Goal: Information Seeking & Learning: Compare options

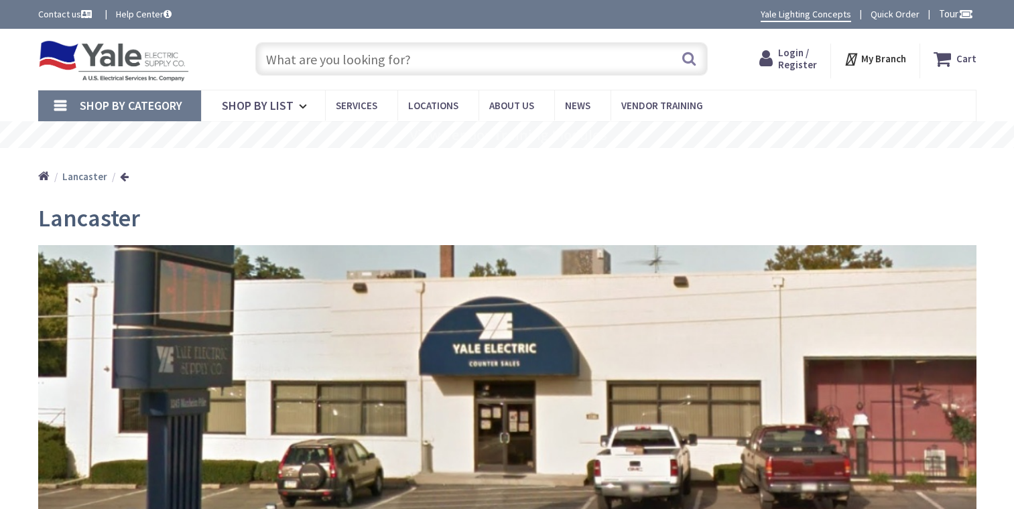
click at [378, 65] on input "text" at bounding box center [481, 59] width 452 height 34
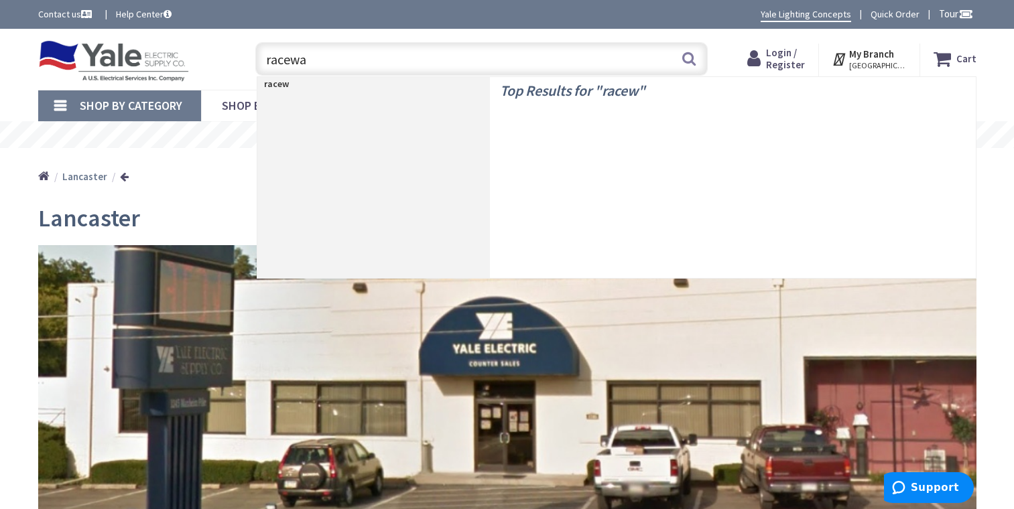
type input "raceway"
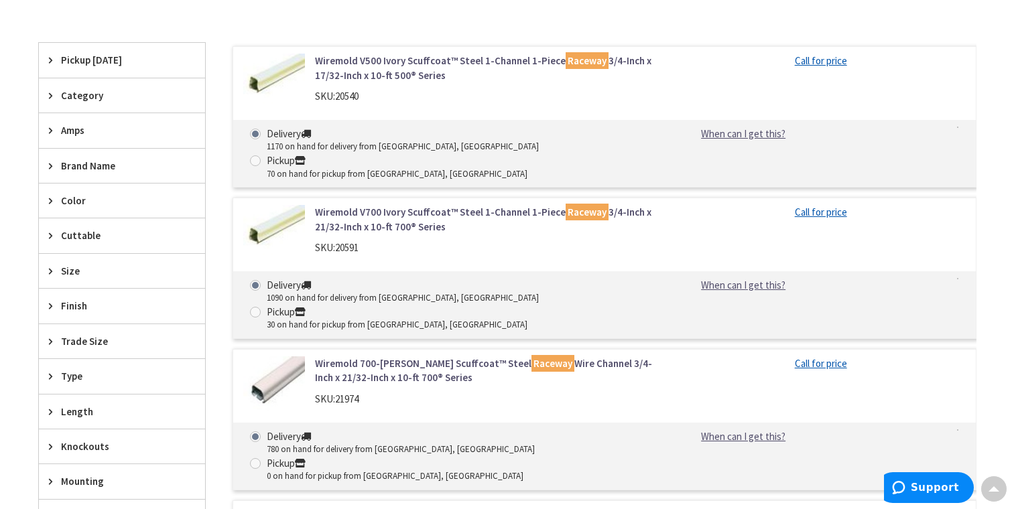
scroll to position [402, 0]
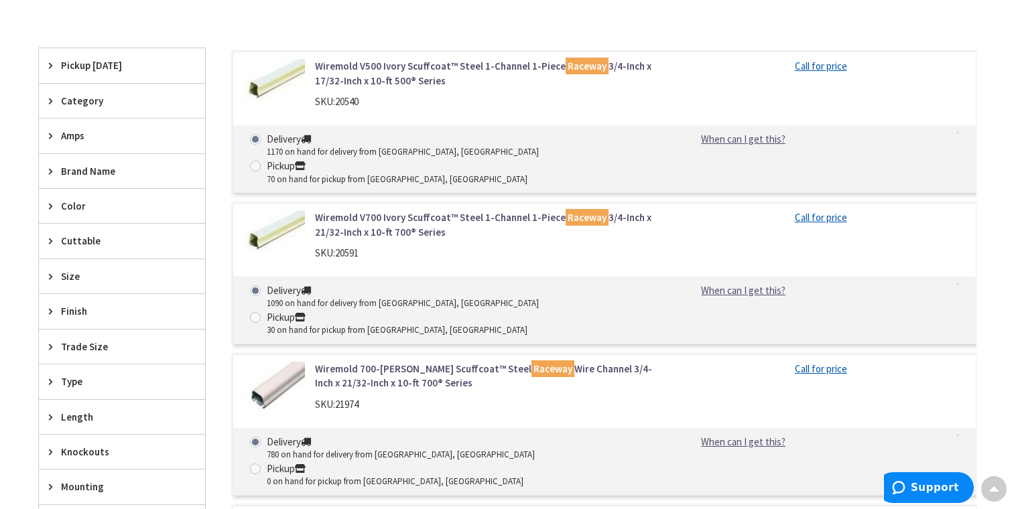
click at [46, 274] on div "Size" at bounding box center [122, 276] width 166 height 34
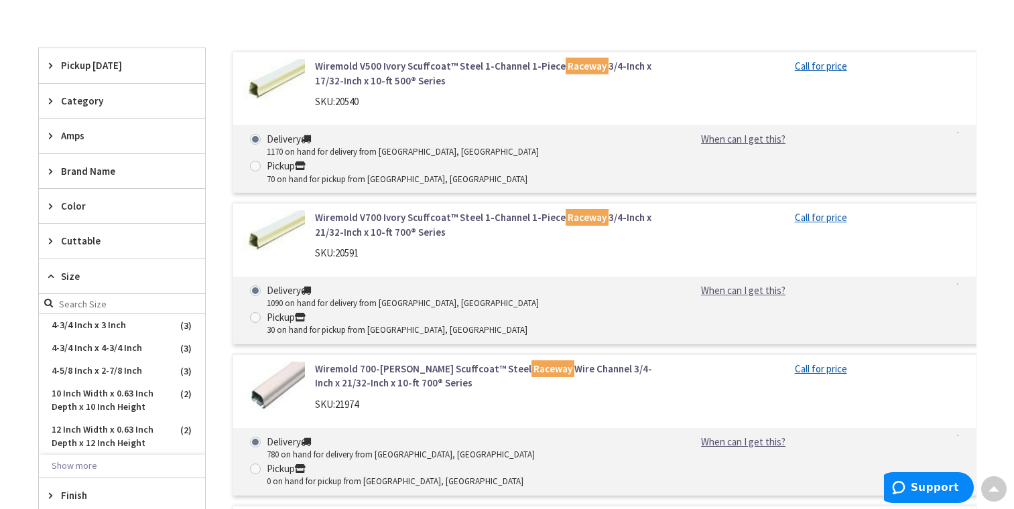
click at [49, 274] on icon at bounding box center [54, 276] width 10 height 10
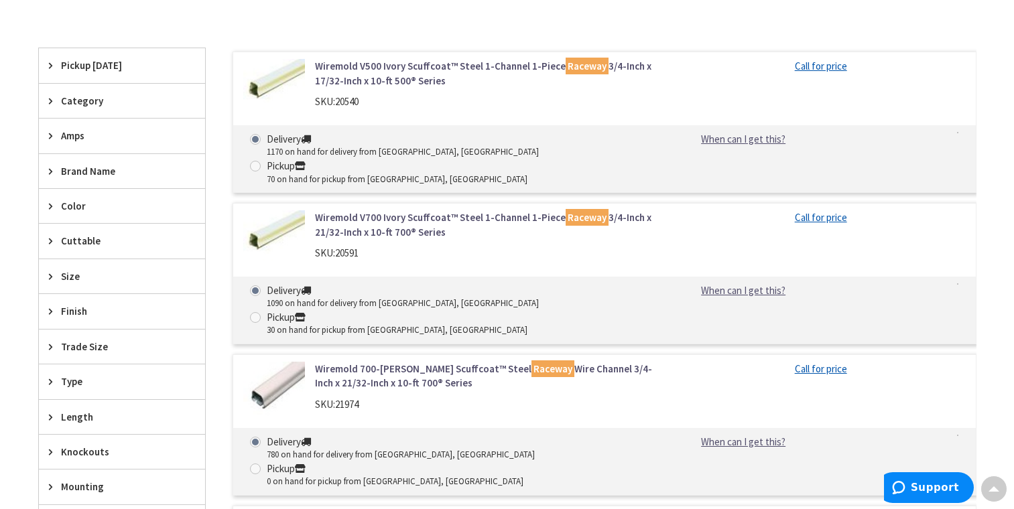
click at [46, 242] on div "Cuttable" at bounding box center [122, 241] width 166 height 34
click at [49, 242] on icon at bounding box center [54, 241] width 10 height 10
click at [56, 204] on icon at bounding box center [54, 206] width 10 height 10
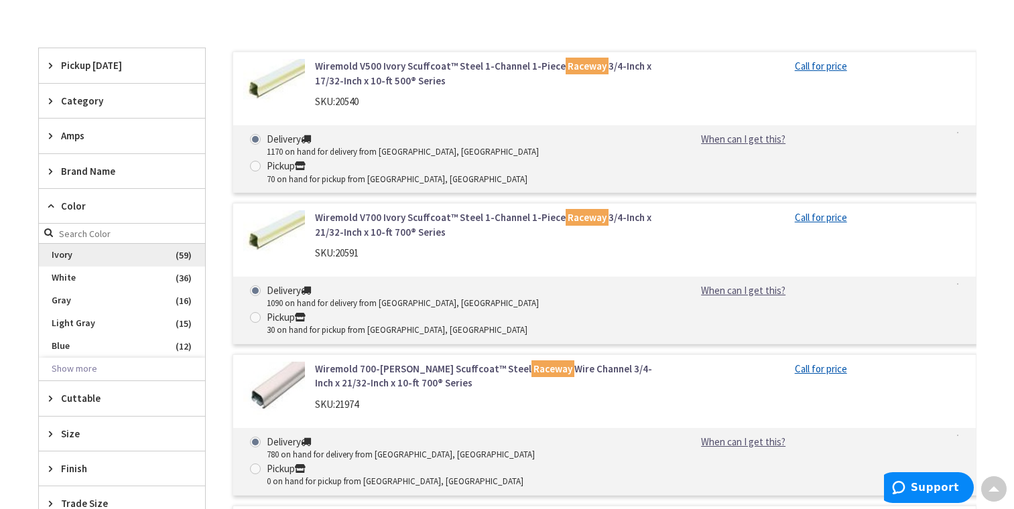
click at [59, 256] on span "Ivory" at bounding box center [122, 255] width 166 height 23
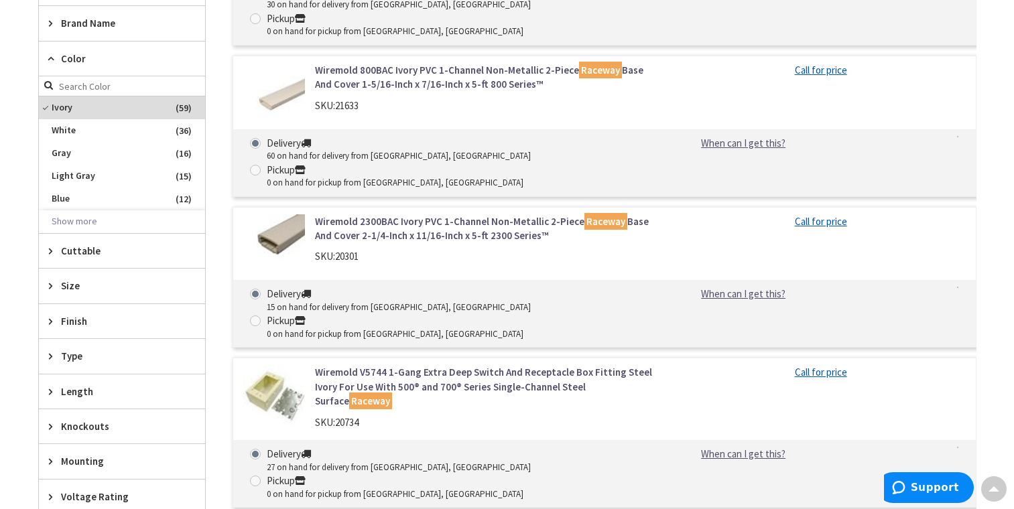
scroll to position [0, 0]
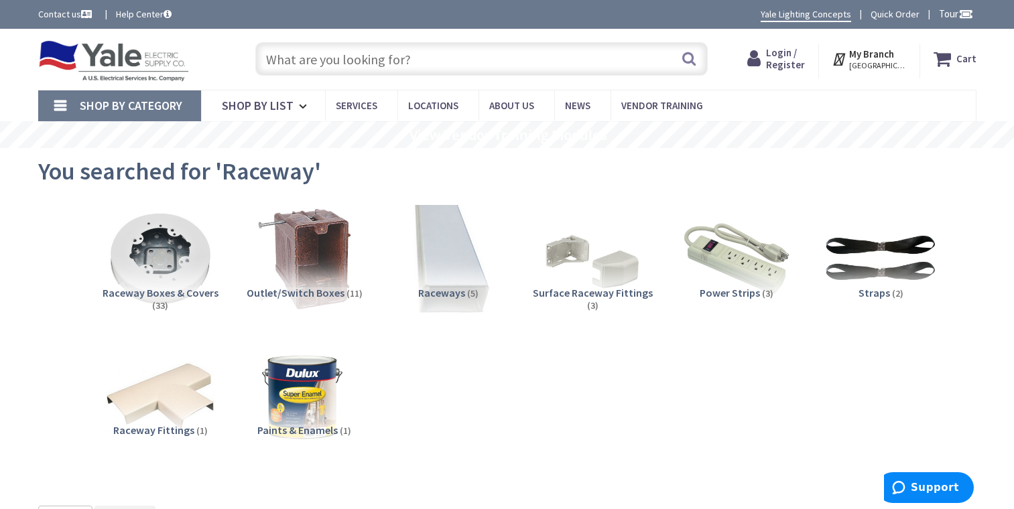
click at [468, 285] on img at bounding box center [447, 258] width 121 height 121
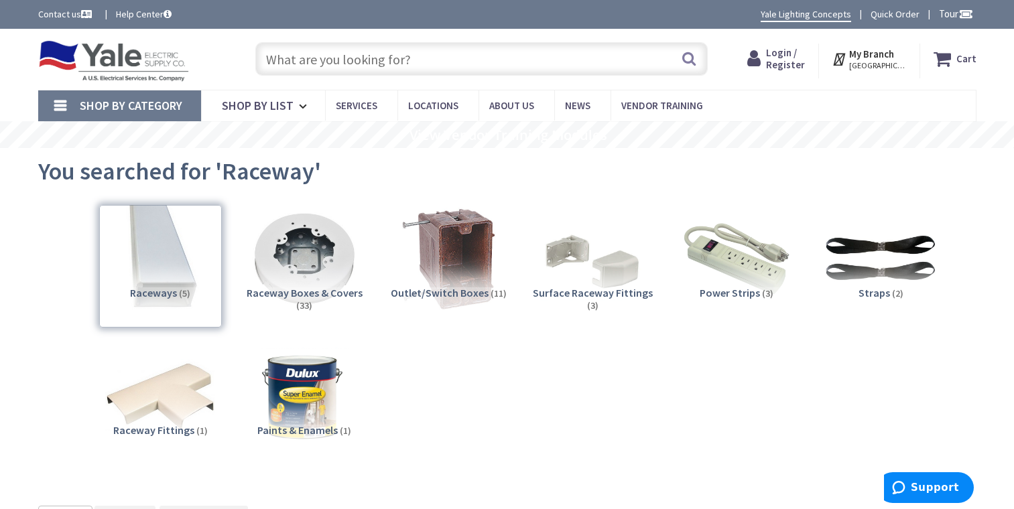
drag, startPoint x: 420, startPoint y: 59, endPoint x: 271, endPoint y: 56, distance: 148.9
click at [271, 56] on input "text" at bounding box center [481, 59] width 452 height 34
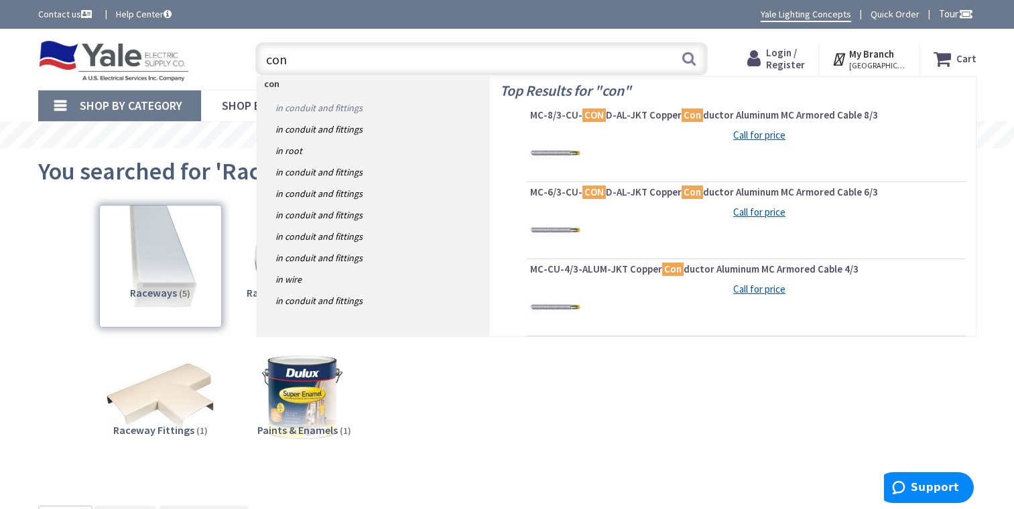
type input "con"
click at [335, 109] on link "in Conduit and Fittings" at bounding box center [373, 107] width 233 height 21
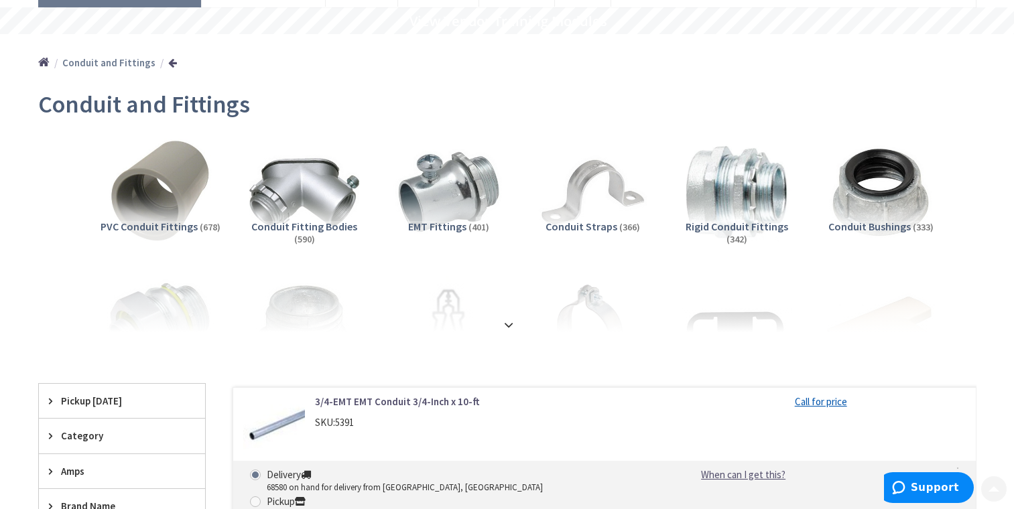
scroll to position [134, 0]
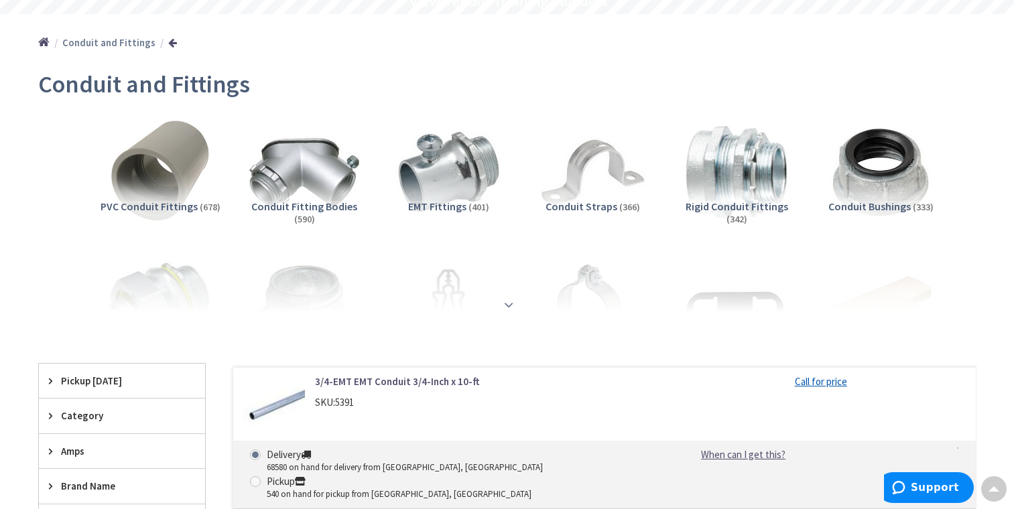
click at [511, 304] on strong at bounding box center [509, 305] width 16 height 15
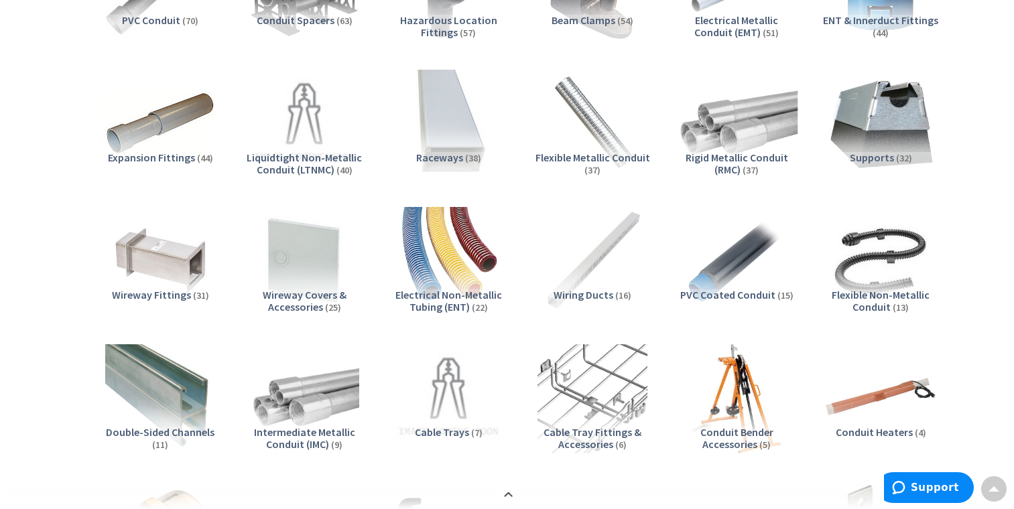
scroll to position [871, 0]
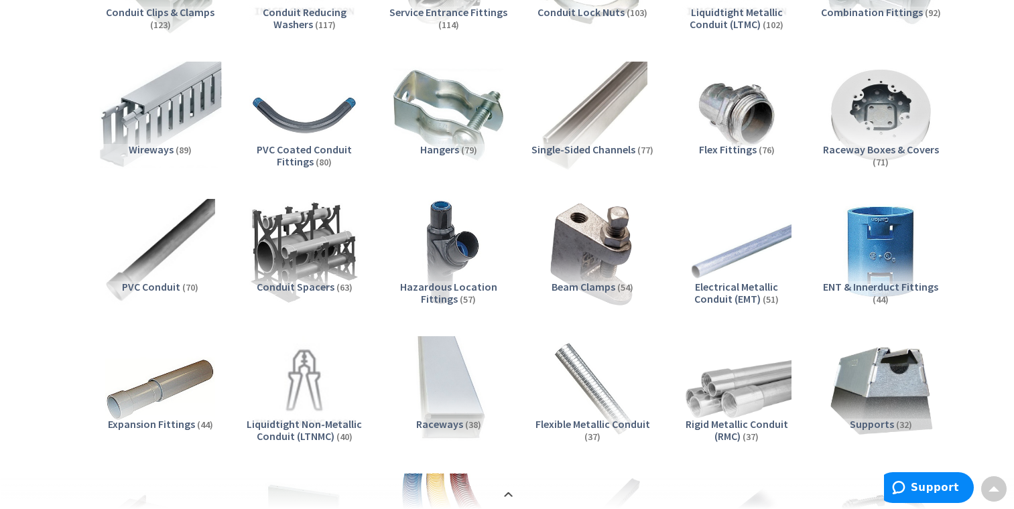
click at [152, 103] on img at bounding box center [159, 115] width 121 height 121
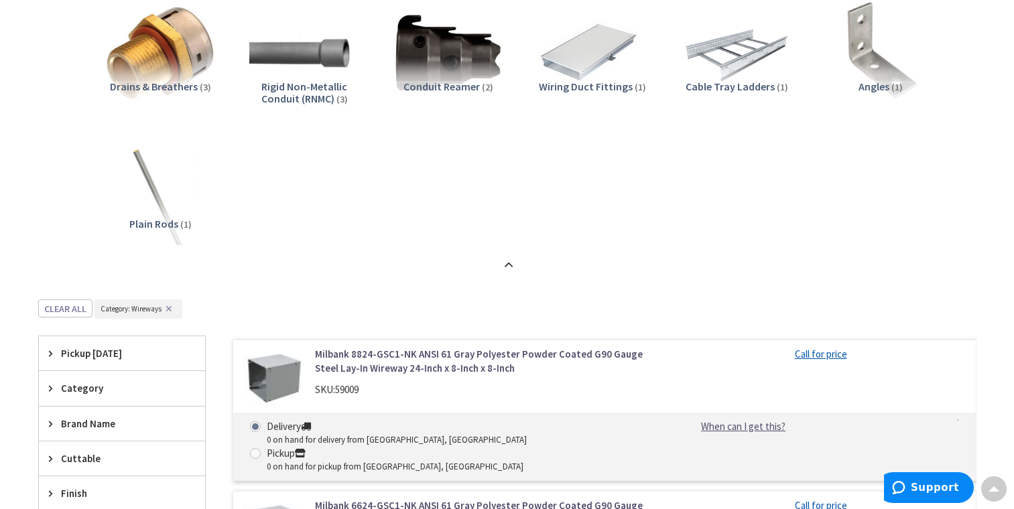
scroll to position [1519, 0]
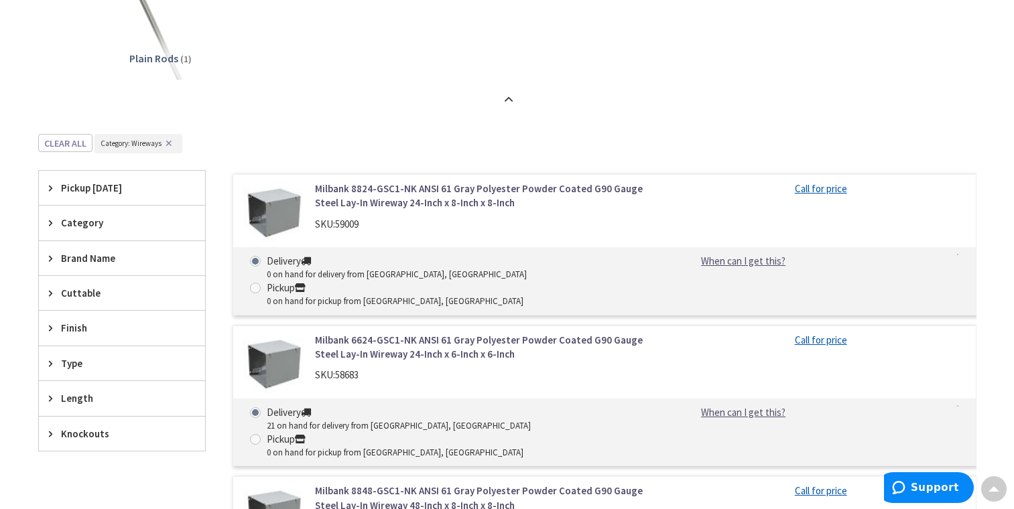
click at [46, 325] on div "Finish" at bounding box center [122, 328] width 166 height 34
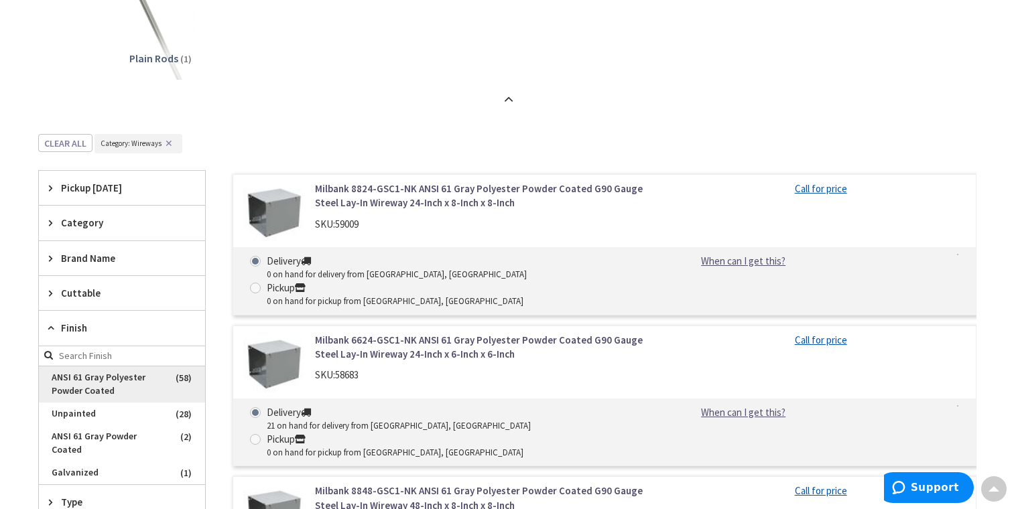
click at [109, 386] on span "ANSI 61 Gray Polyester Powder Coated" at bounding box center [122, 385] width 166 height 36
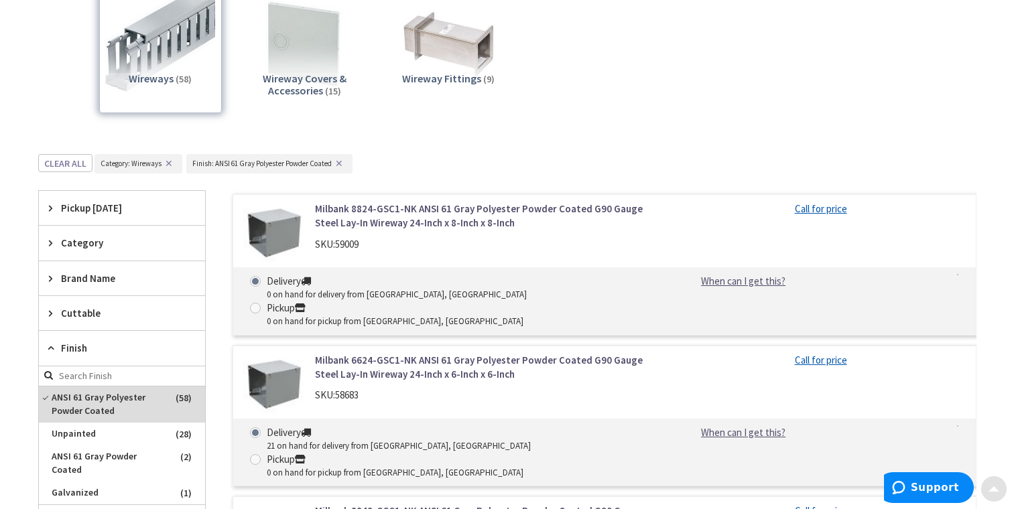
scroll to position [268, 0]
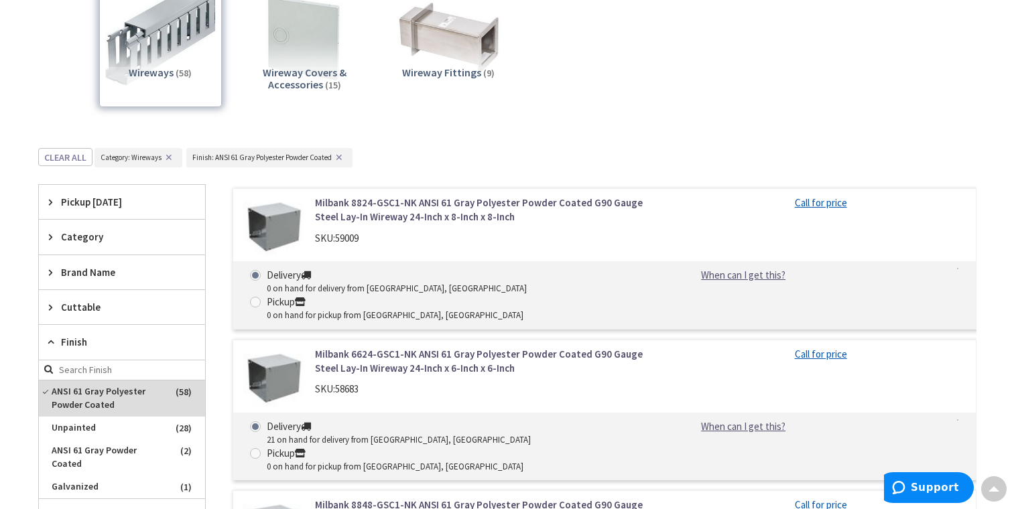
click at [477, 38] on img at bounding box center [447, 38] width 121 height 121
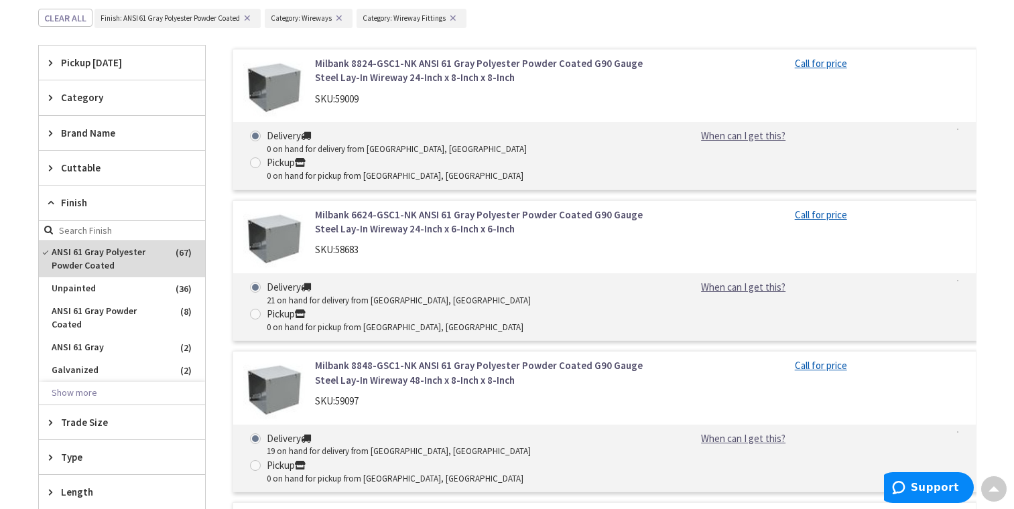
scroll to position [416, 0]
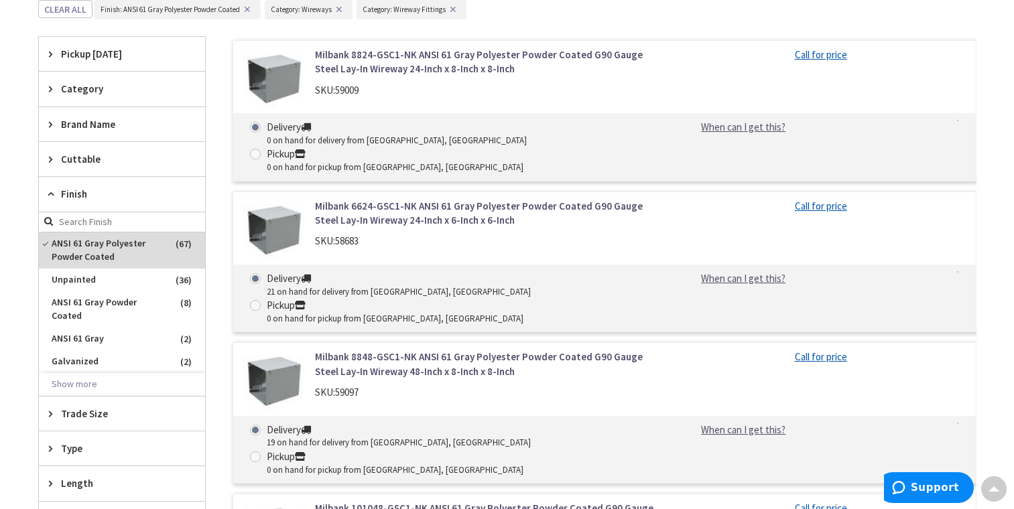
click at [43, 450] on div "Type" at bounding box center [122, 449] width 166 height 34
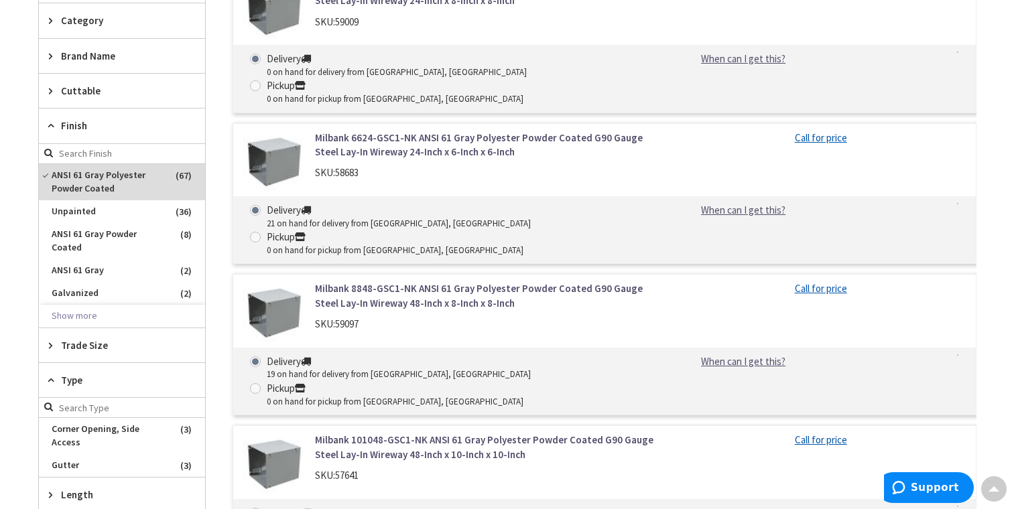
scroll to position [550, 0]
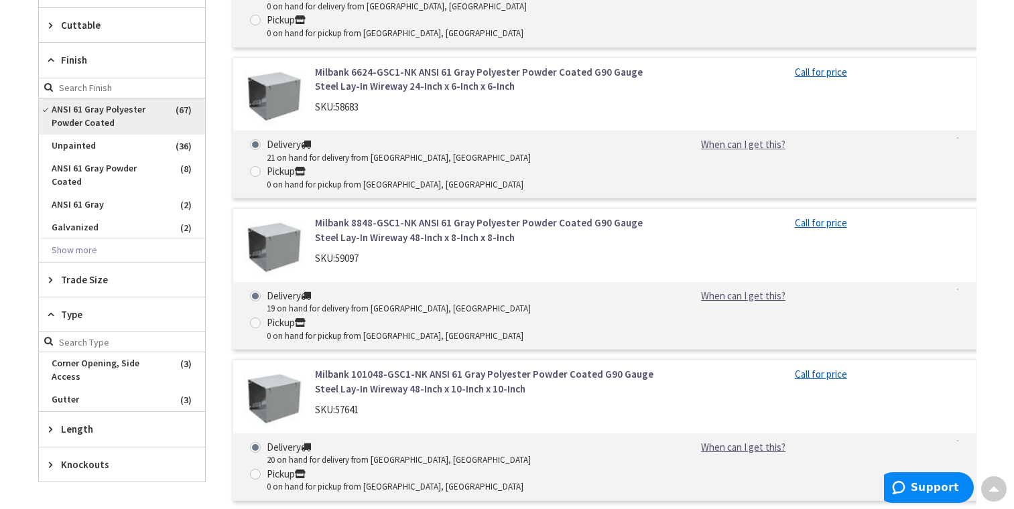
click at [60, 108] on span "ANSI 61 Gray Polyester Powder Coated" at bounding box center [122, 117] width 166 height 36
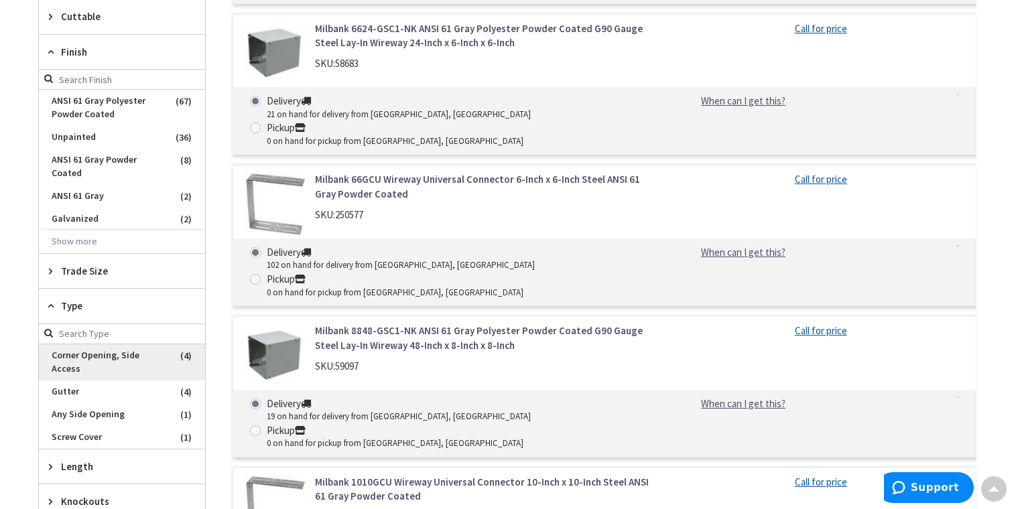
scroll to position [1854, 0]
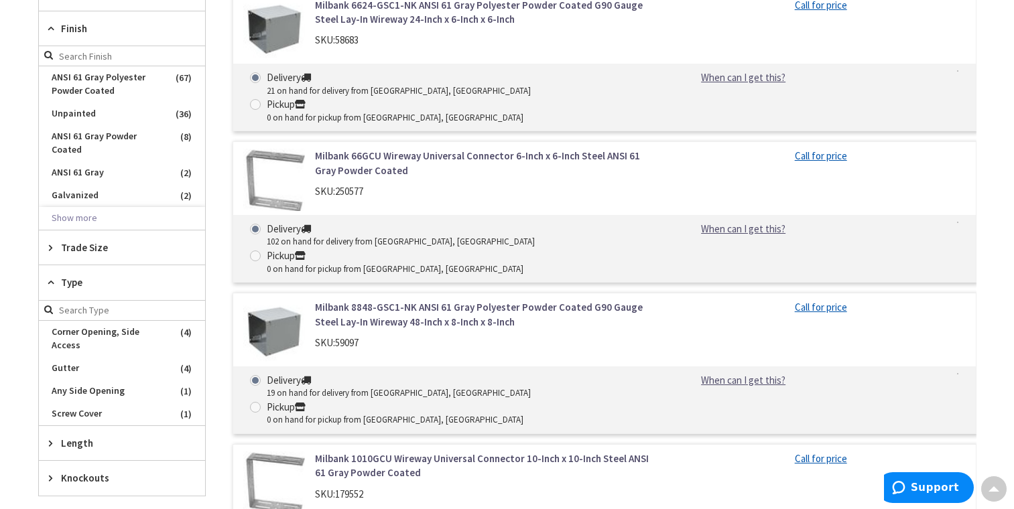
click at [83, 442] on span "Length" at bounding box center [115, 443] width 109 height 14
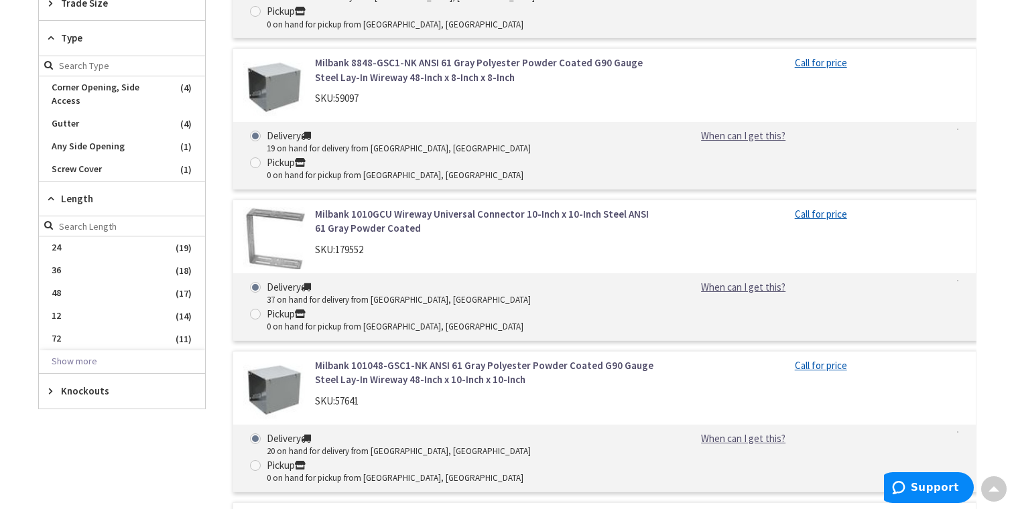
scroll to position [2122, 0]
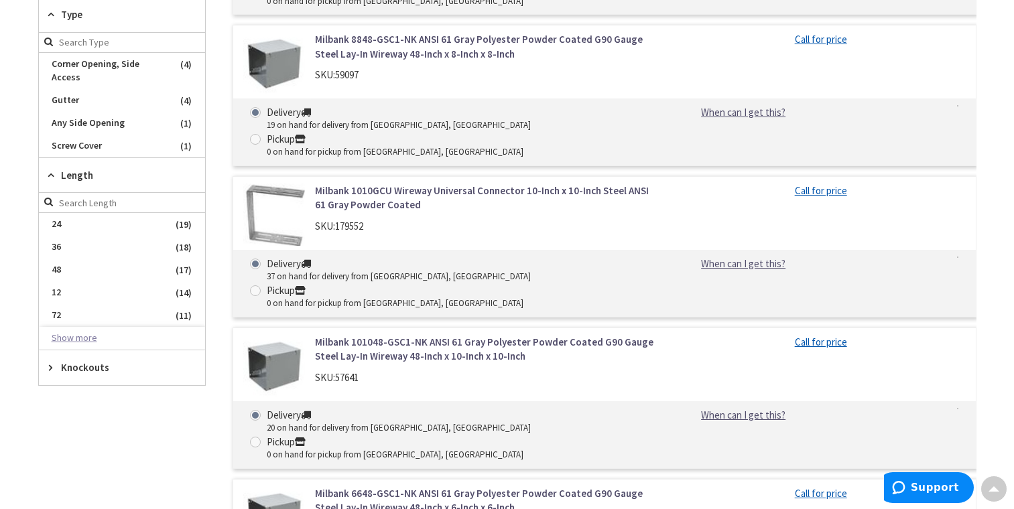
click at [90, 336] on button "Show more" at bounding box center [122, 338] width 166 height 23
click at [91, 411] on span "Knockouts" at bounding box center [115, 413] width 109 height 14
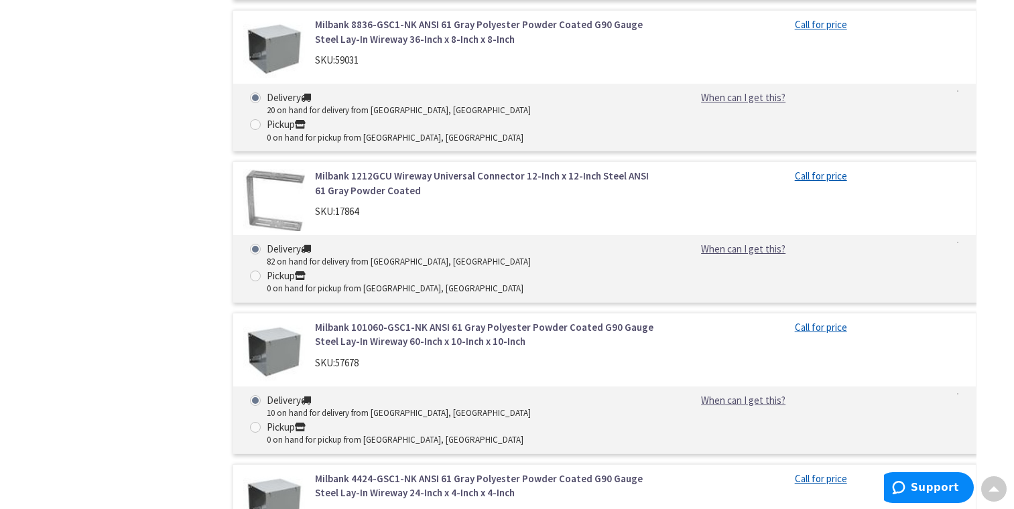
scroll to position [3128, 0]
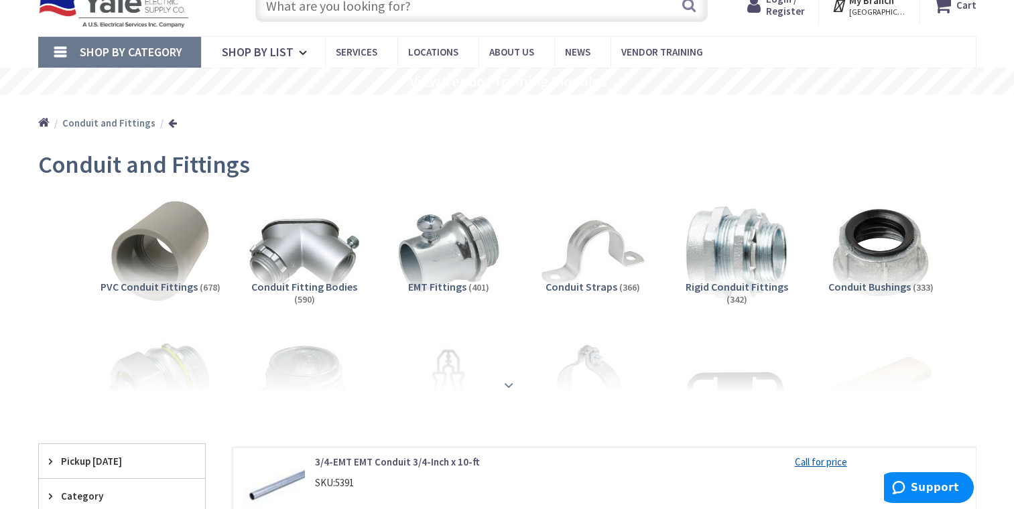
scroll to position [67, 0]
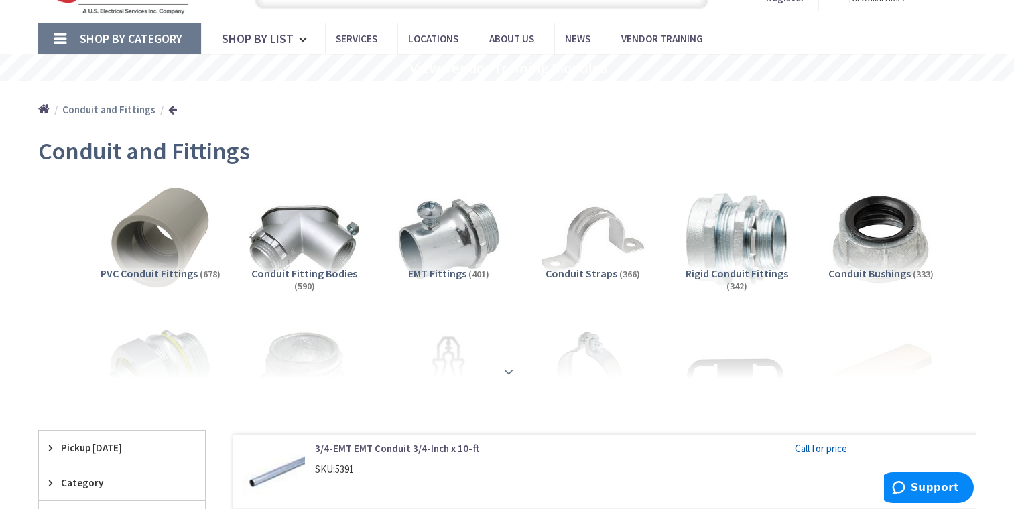
click at [505, 379] on div at bounding box center [507, 343] width 871 height 74
click at [505, 369] on strong at bounding box center [509, 372] width 16 height 15
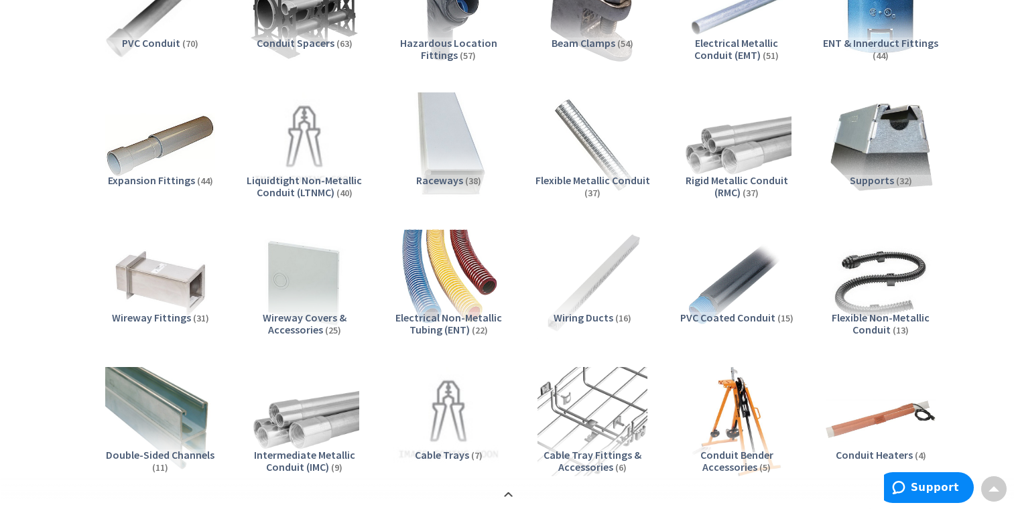
scroll to position [871, 0]
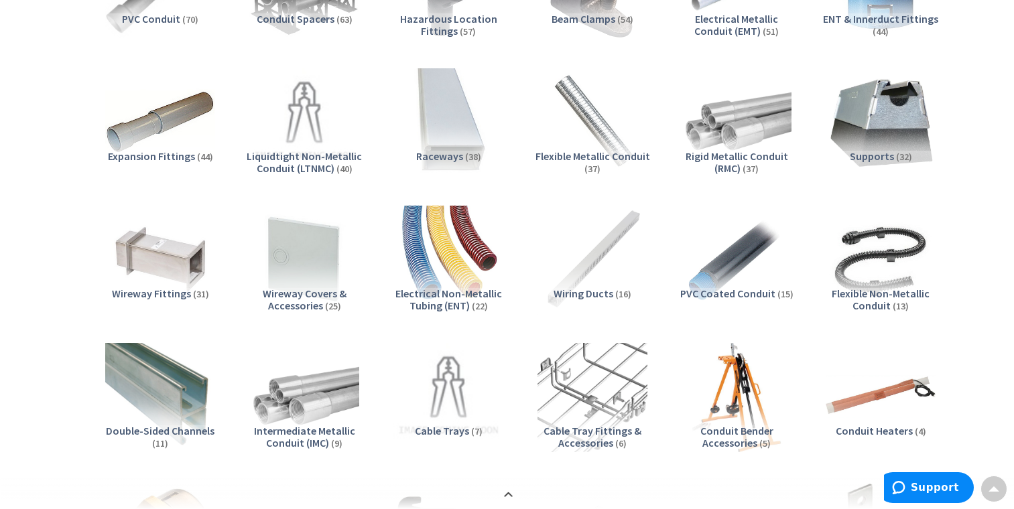
click at [589, 287] on span "Wiring Ducts" at bounding box center [584, 293] width 60 height 13
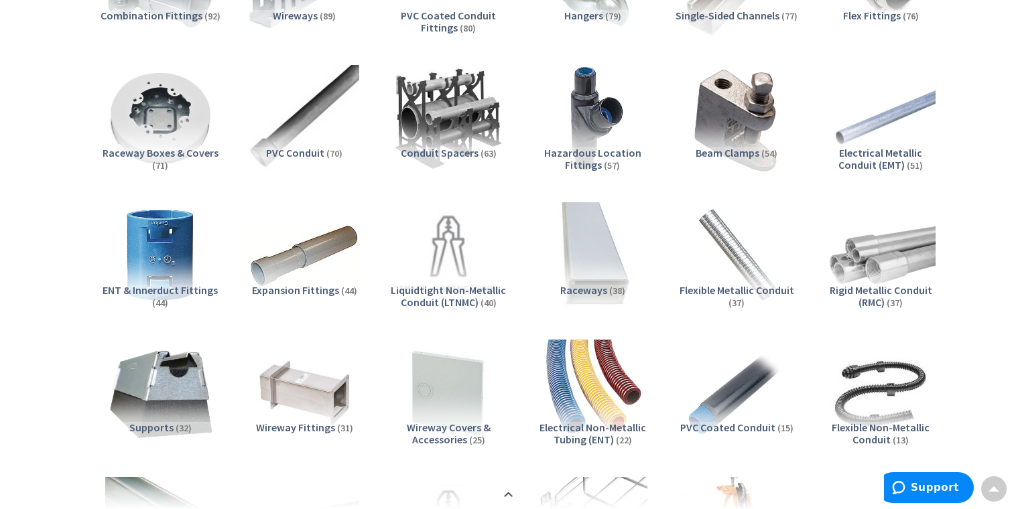
scroll to position [804, 0]
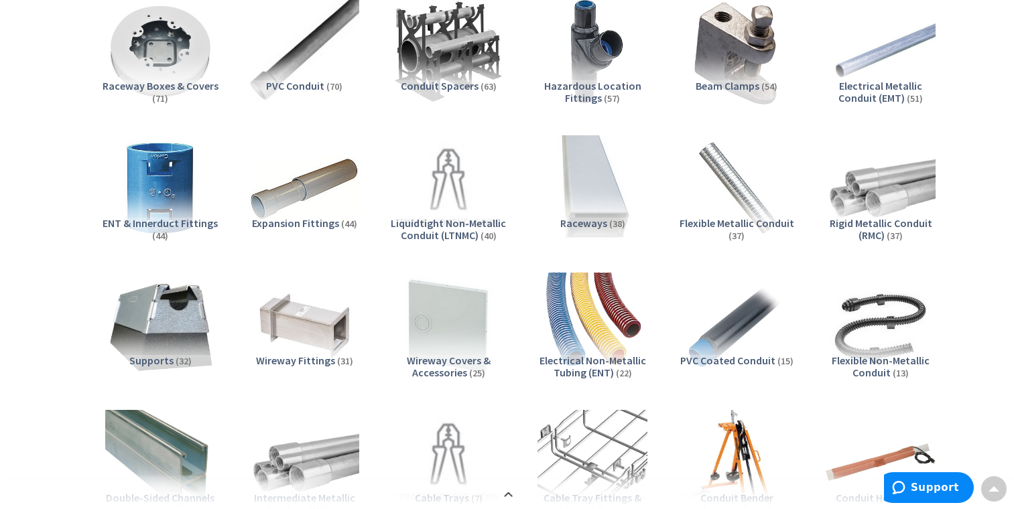
click at [448, 347] on img at bounding box center [447, 326] width 121 height 121
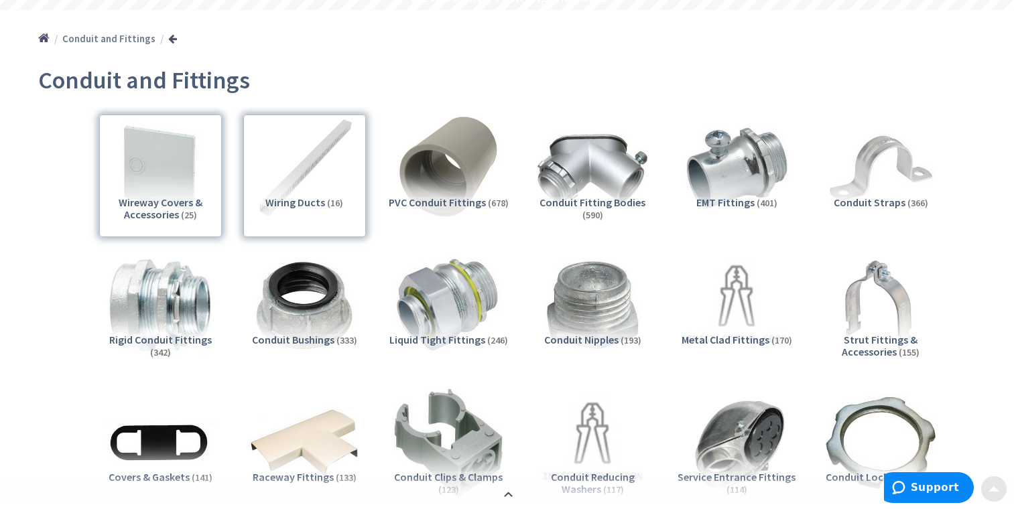
scroll to position [201, 0]
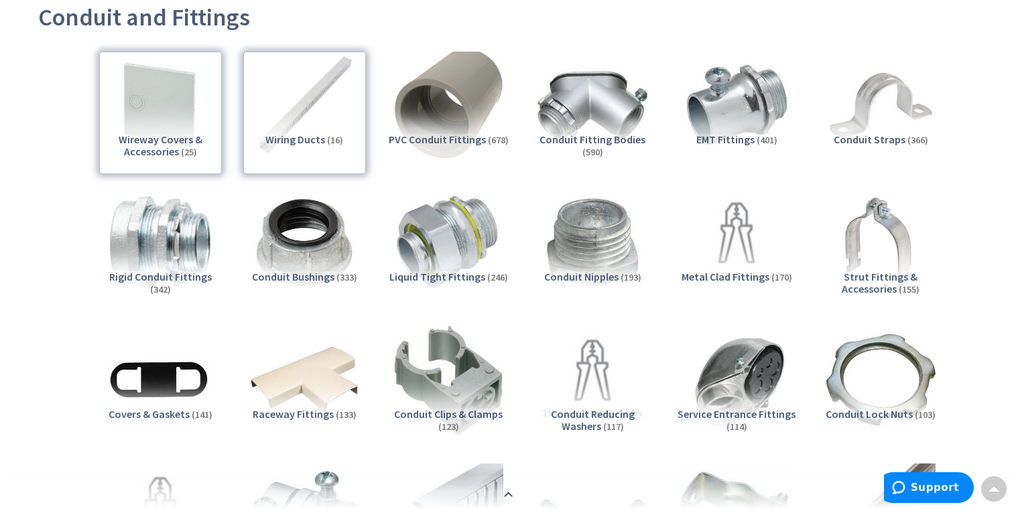
click at [314, 113] on div "Wiring Ducts (16)" at bounding box center [304, 113] width 123 height 123
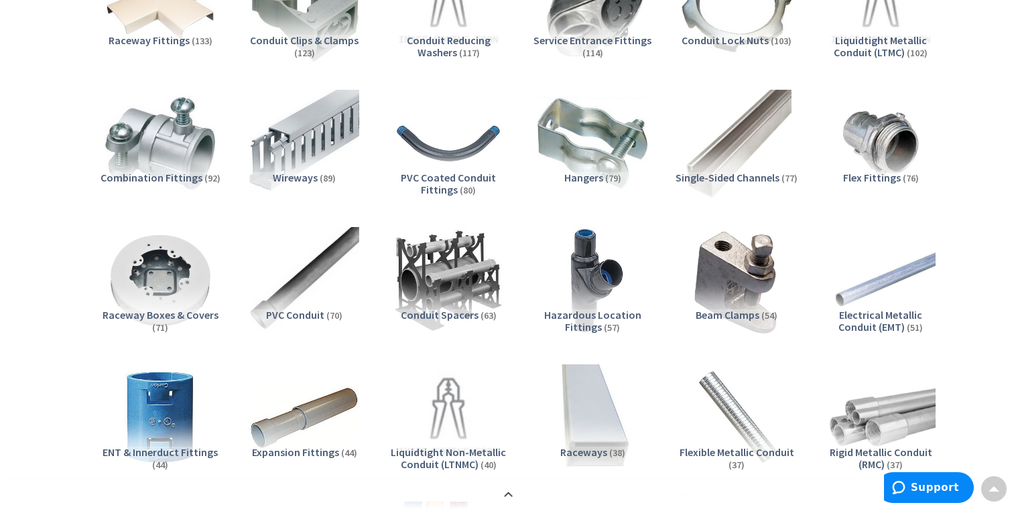
scroll to position [581, 0]
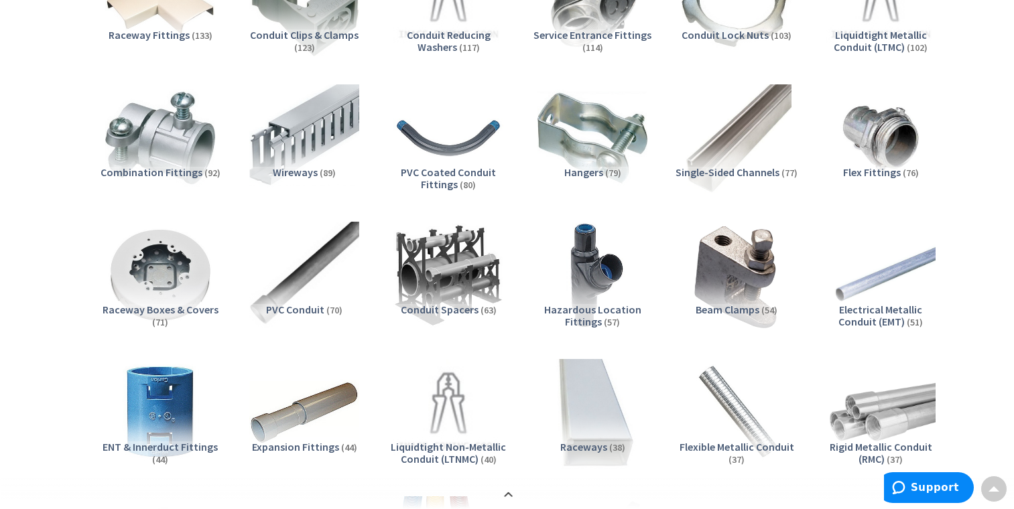
click at [619, 430] on img at bounding box center [592, 413] width 121 height 121
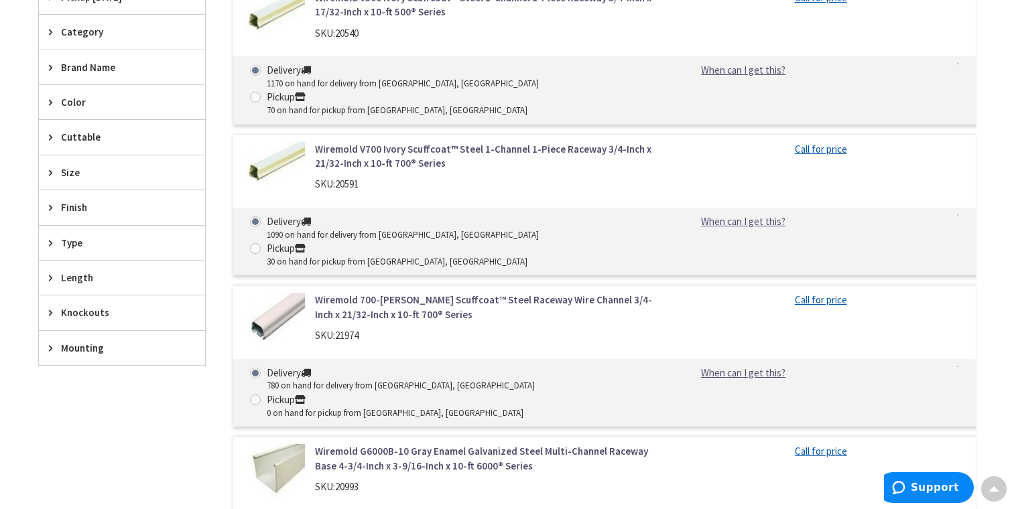
scroll to position [1787, 0]
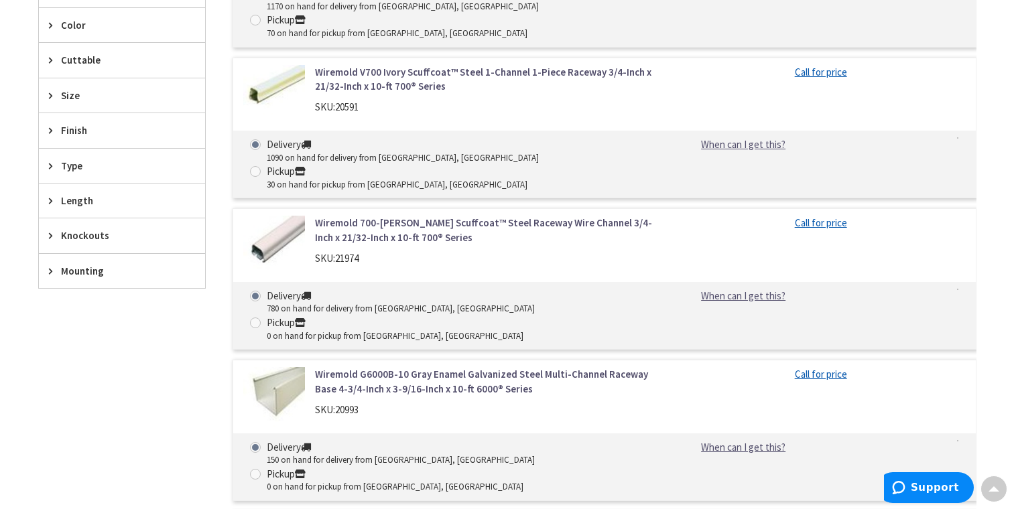
click at [460, 367] on link "Wiremold G6000B-10 Gray Enamel Galvanized Steel Multi-Channel Raceway Base 4-3/…" at bounding box center [485, 381] width 341 height 29
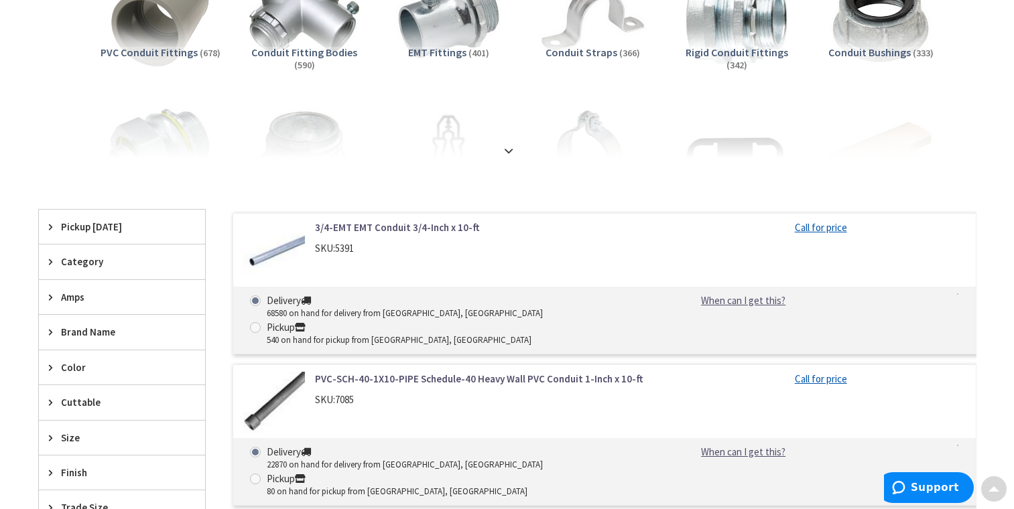
scroll to position [295, 0]
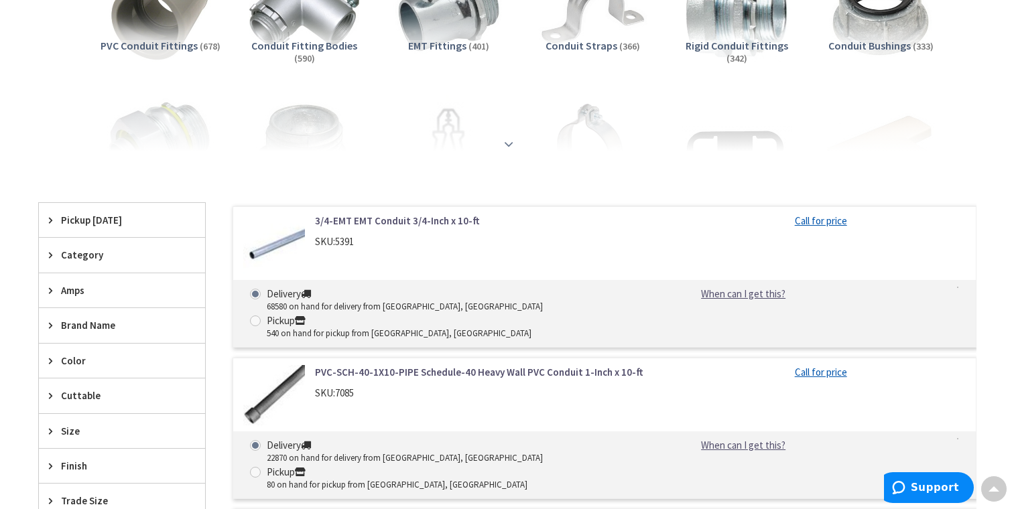
click at [510, 142] on strong at bounding box center [509, 144] width 16 height 15
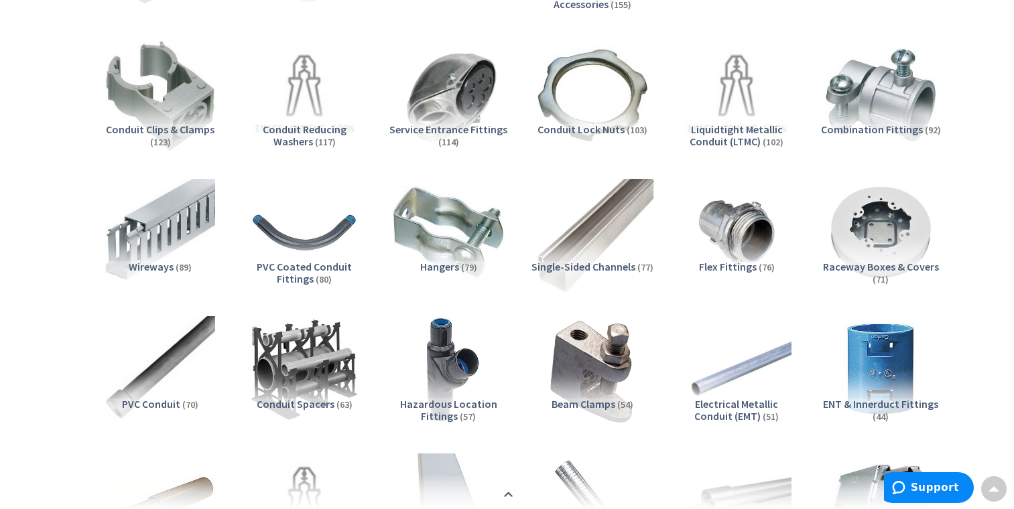
scroll to position [697, 0]
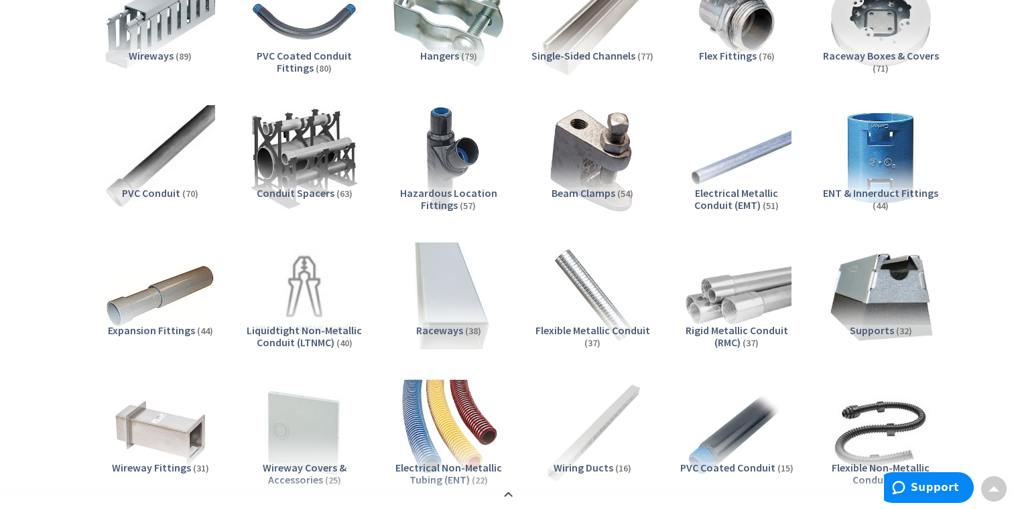
click at [450, 302] on img at bounding box center [447, 296] width 121 height 121
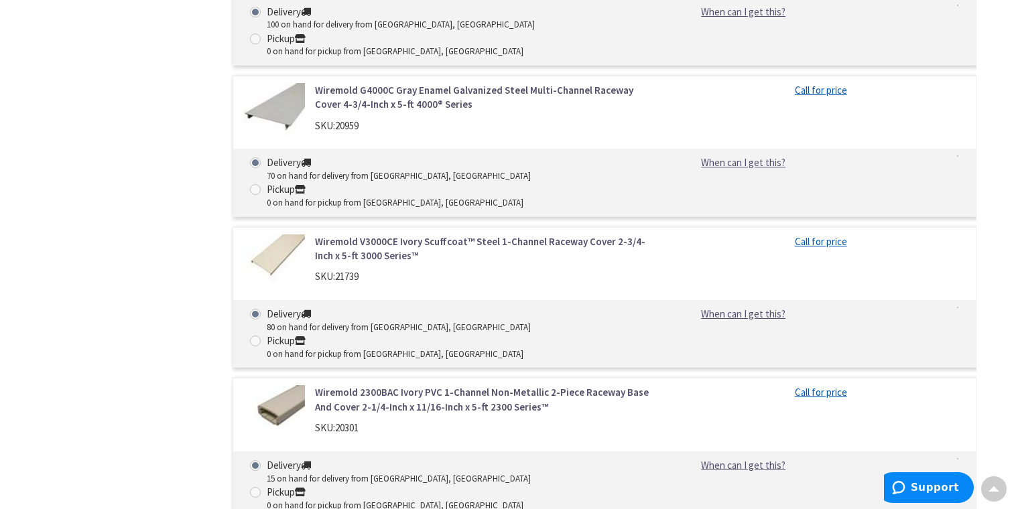
scroll to position [4200, 0]
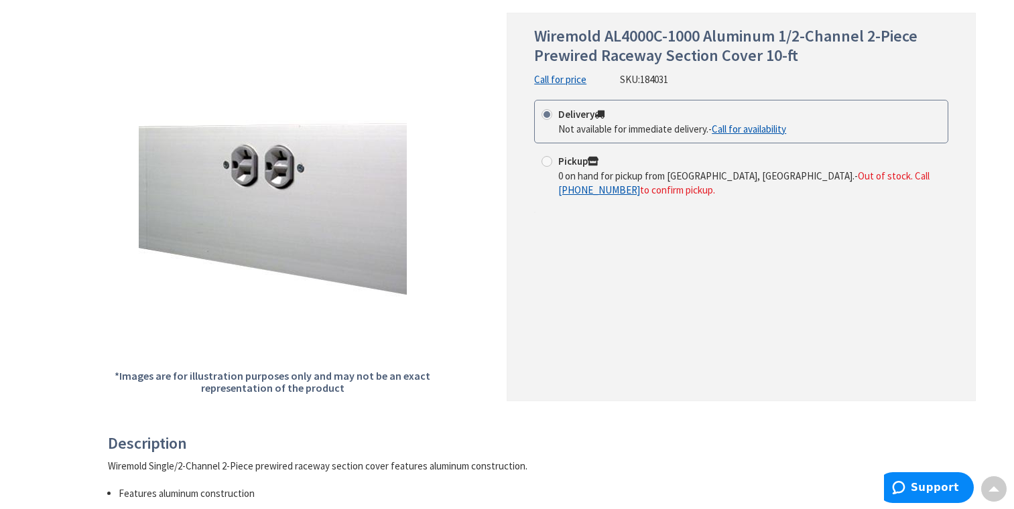
scroll to position [134, 0]
